Goal: Check status: Verify the current state of an ongoing process or item

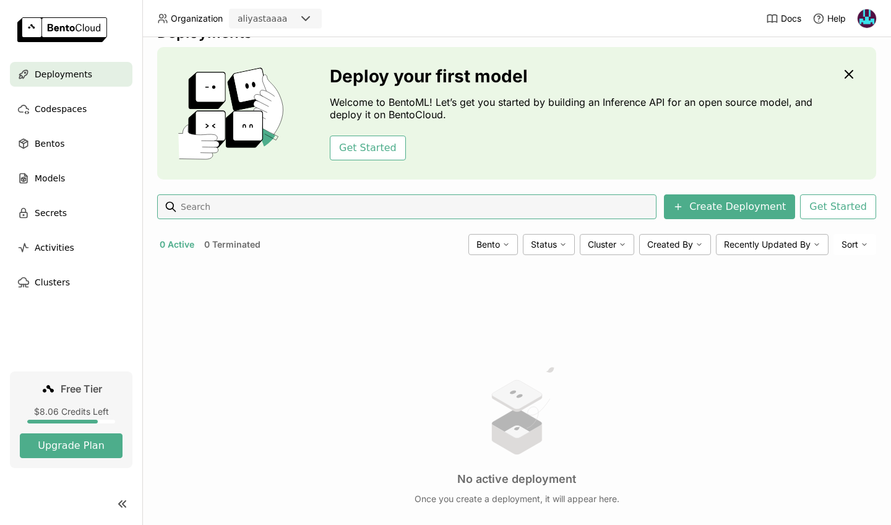
scroll to position [29, 0]
click at [257, 241] on button "0 Terminated" at bounding box center [232, 244] width 61 height 16
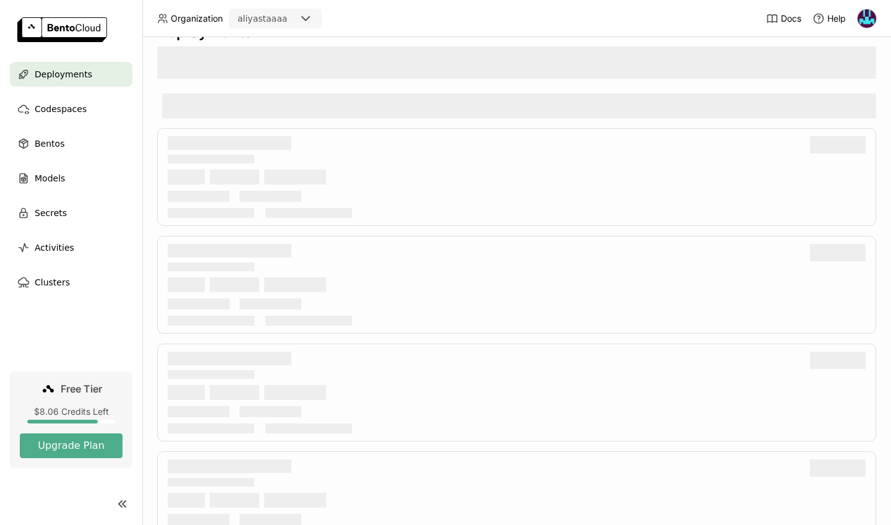
scroll to position [17, 0]
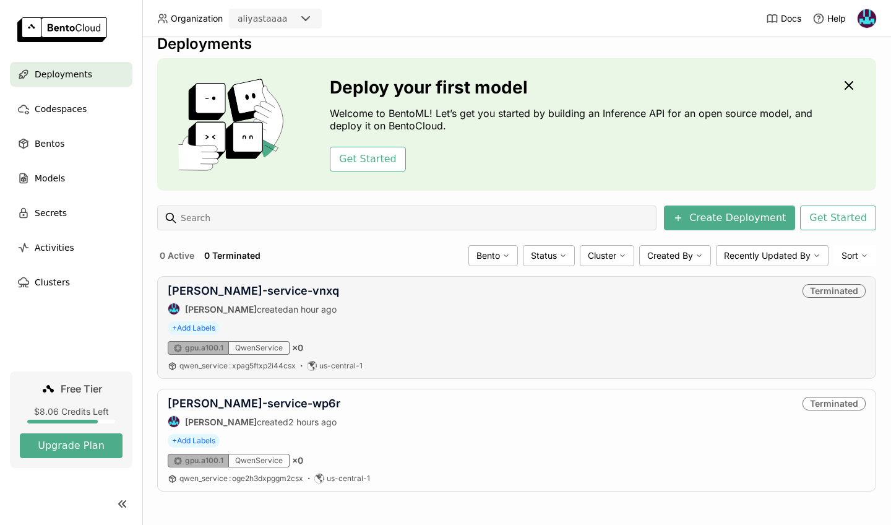
click at [252, 300] on div "[PERSON_NAME]-service-vnxq [PERSON_NAME] created an hour ago" at bounding box center [253, 299] width 171 height 31
click at [248, 294] on link "[PERSON_NAME]-service-vnxq" at bounding box center [253, 290] width 171 height 13
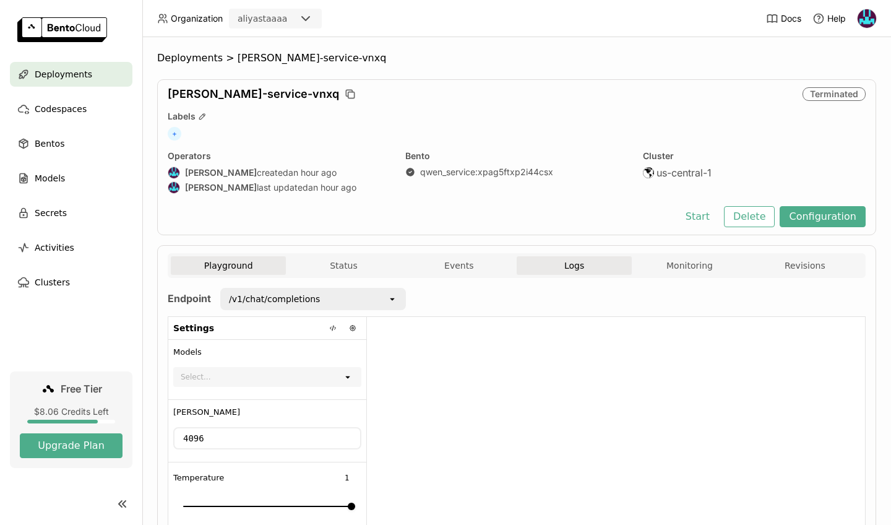
click at [572, 265] on button "Logs" at bounding box center [573, 265] width 115 height 19
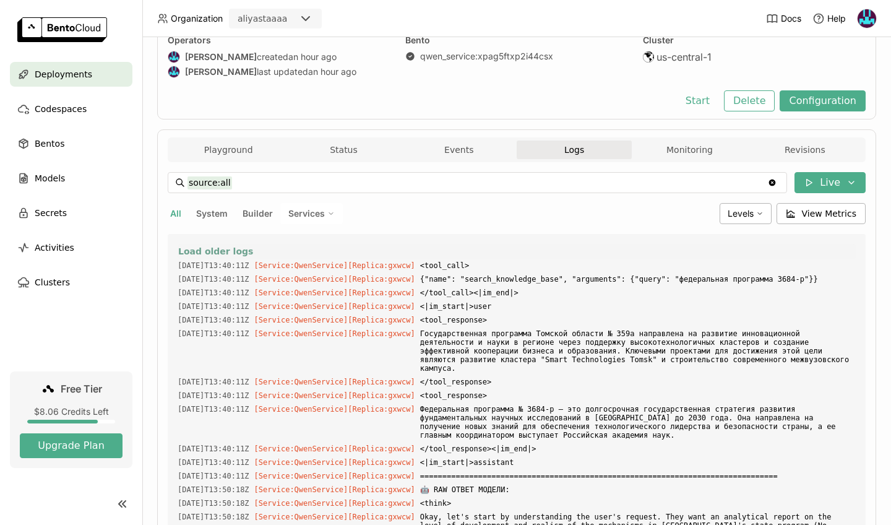
click at [195, 248] on span "Load older logs" at bounding box center [215, 251] width 75 height 11
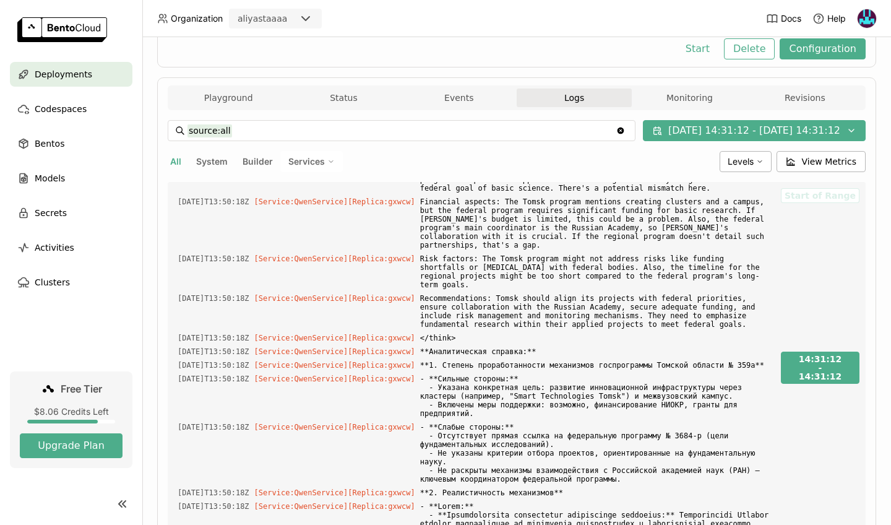
drag, startPoint x: 435, startPoint y: 316, endPoint x: 668, endPoint y: 473, distance: 281.2
click at [668, 473] on div "[DATE]T13:22:54Z [Builder] [ qwen_service:xpag5ftxp2i44csx ] Downloading bento …" at bounding box center [473, 367] width 601 height 371
copy div "# Tools [DATE]T13:40:11Z [Service:QwenService] [Replica: gxwcw ] You may call o…"
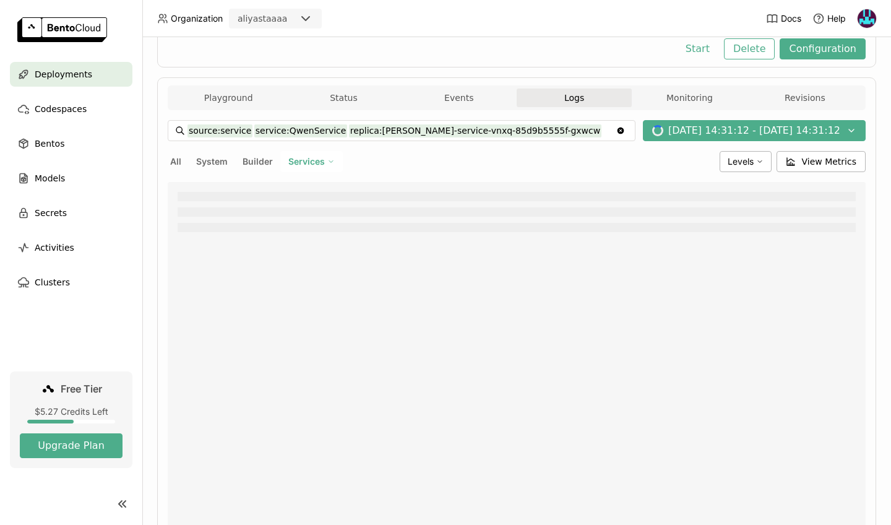
type input "source:service service:QwenService replica:[PERSON_NAME]-service-vnxq-85d9b5555…"
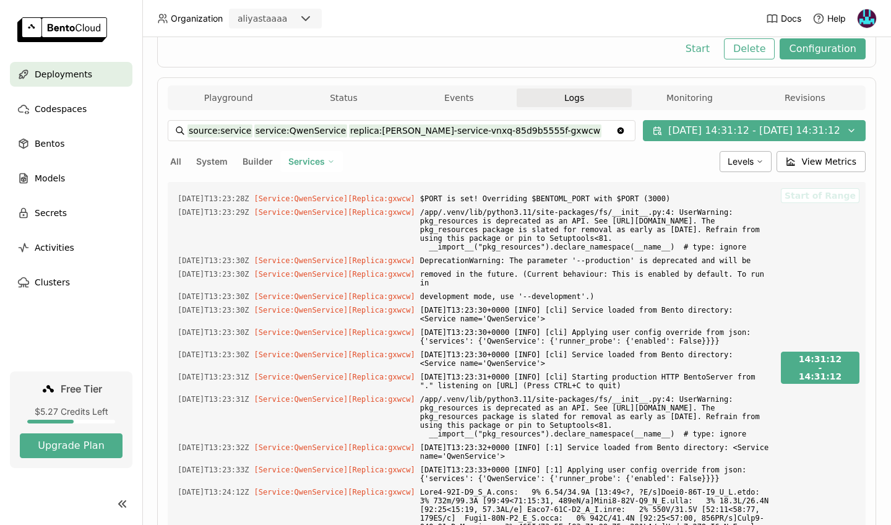
scroll to position [14429, 0]
